Goal: Task Accomplishment & Management: Complete application form

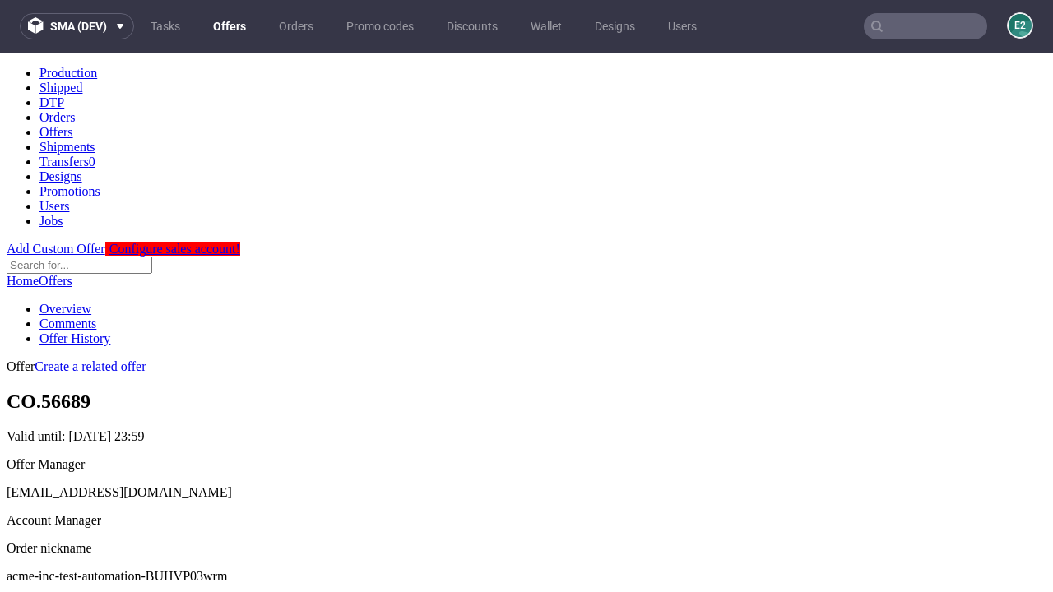
scroll to position [163, 0]
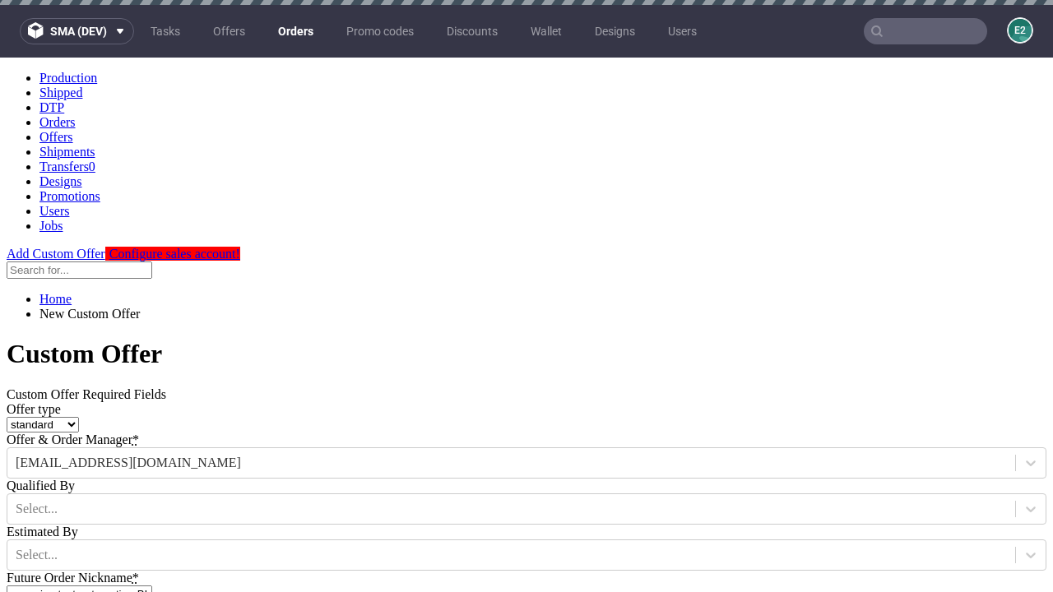
type input "acme-inc-test-automation-BUHVP03wrm"
type input "2025-09-02"
type input "e2e-user-rWChCkKciH@test.com"
select select "gb"
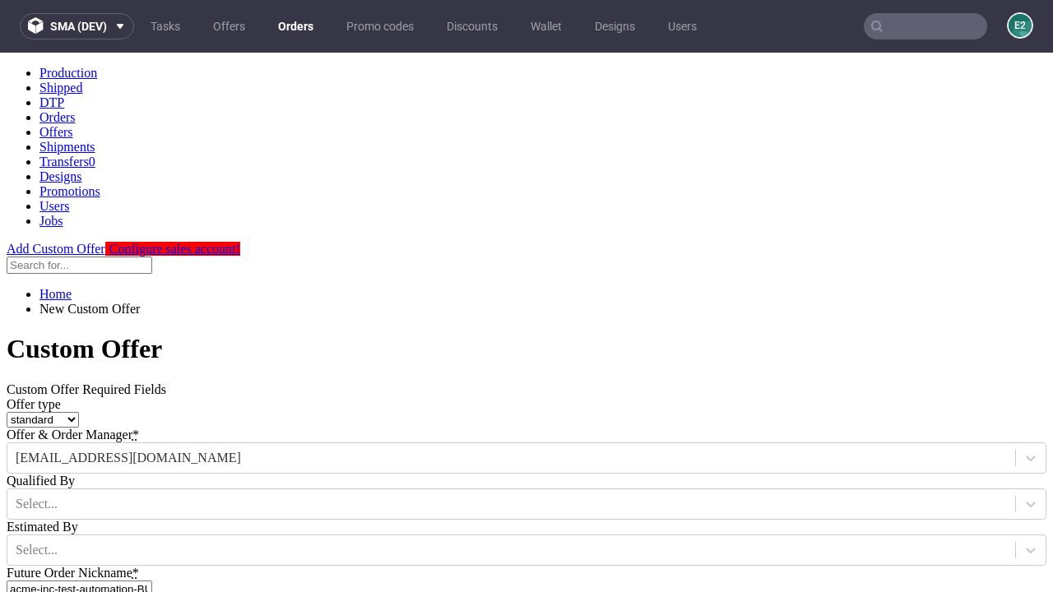
scroll to position [10, 0]
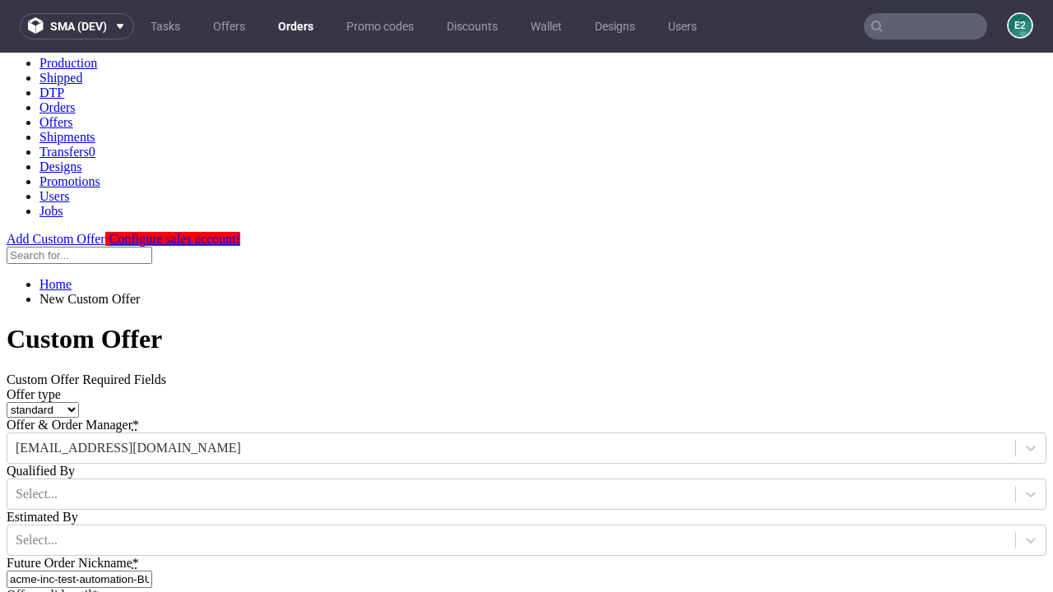
type input "e2e-user-rWChCkKciH@test.com"
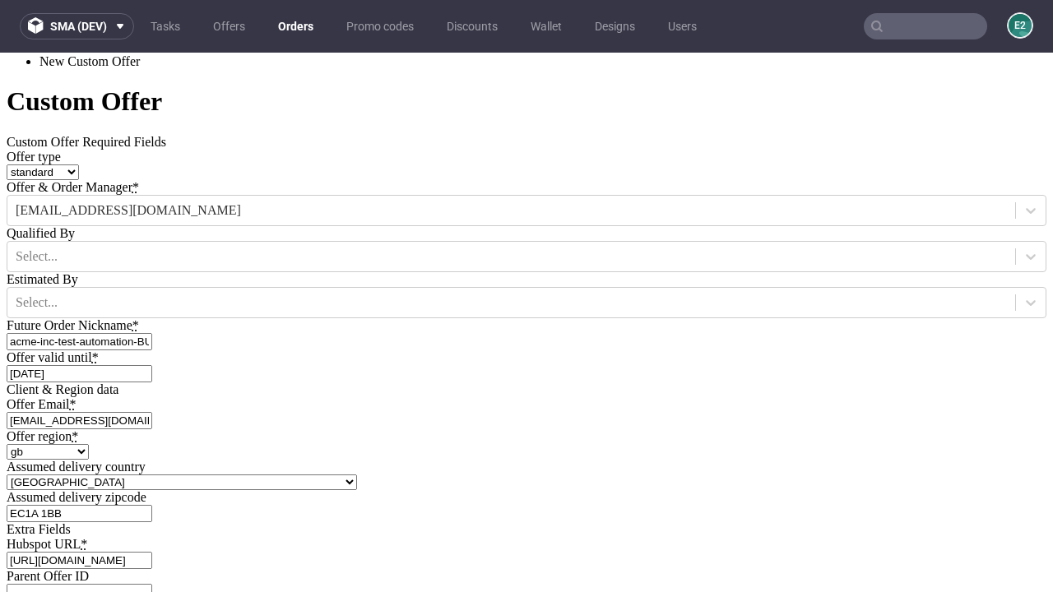
type input "https://app-eu1.hubspot.com/contacts/139493128/record/0-3/7600435676"
type input "Please wait..."
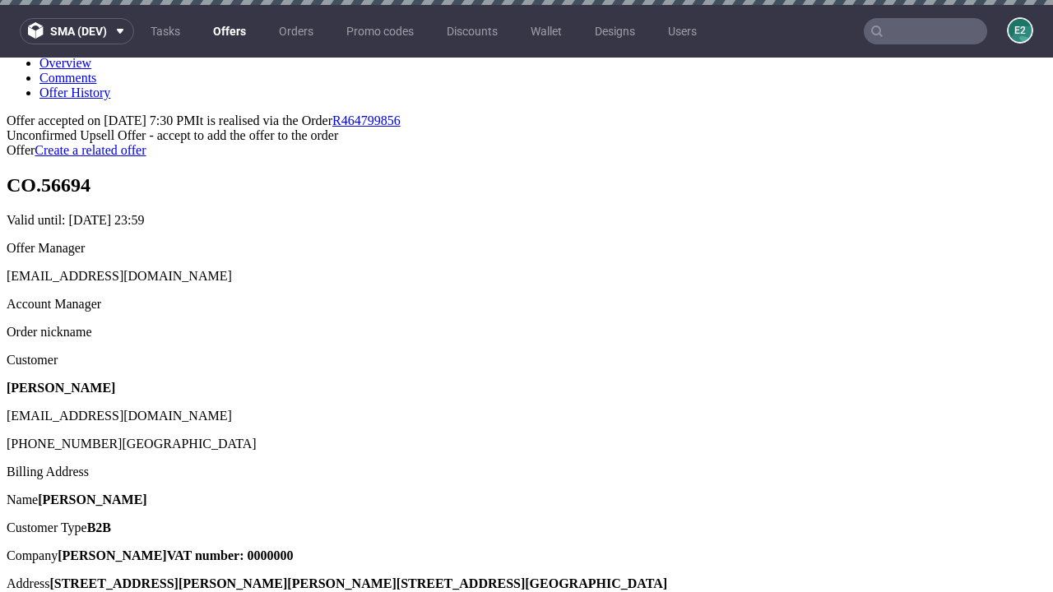
scroll to position [5, 0]
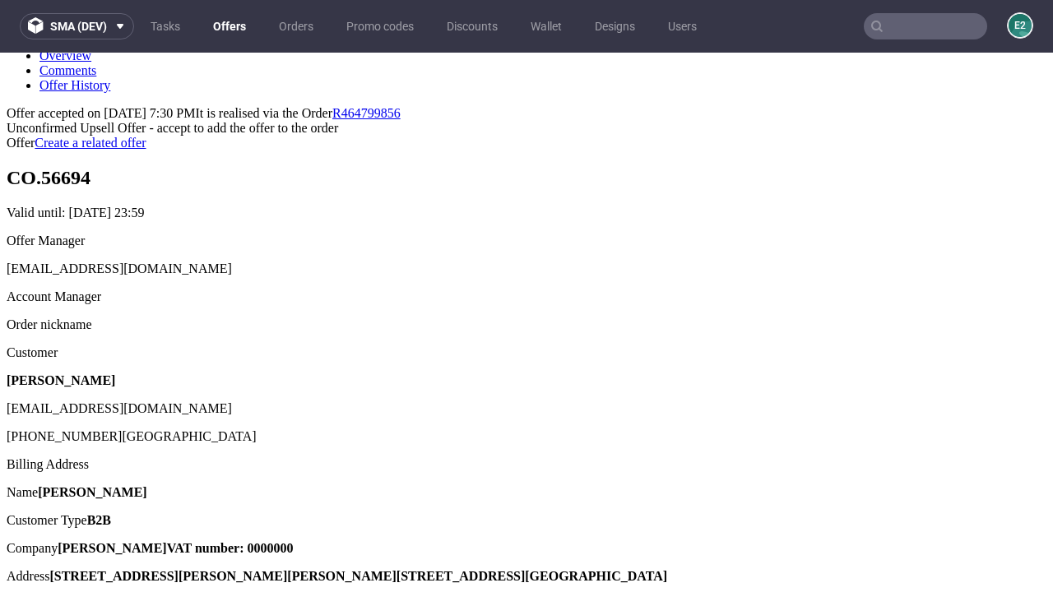
type input "In progress..."
